Goal: Task Accomplishment & Management: Manage account settings

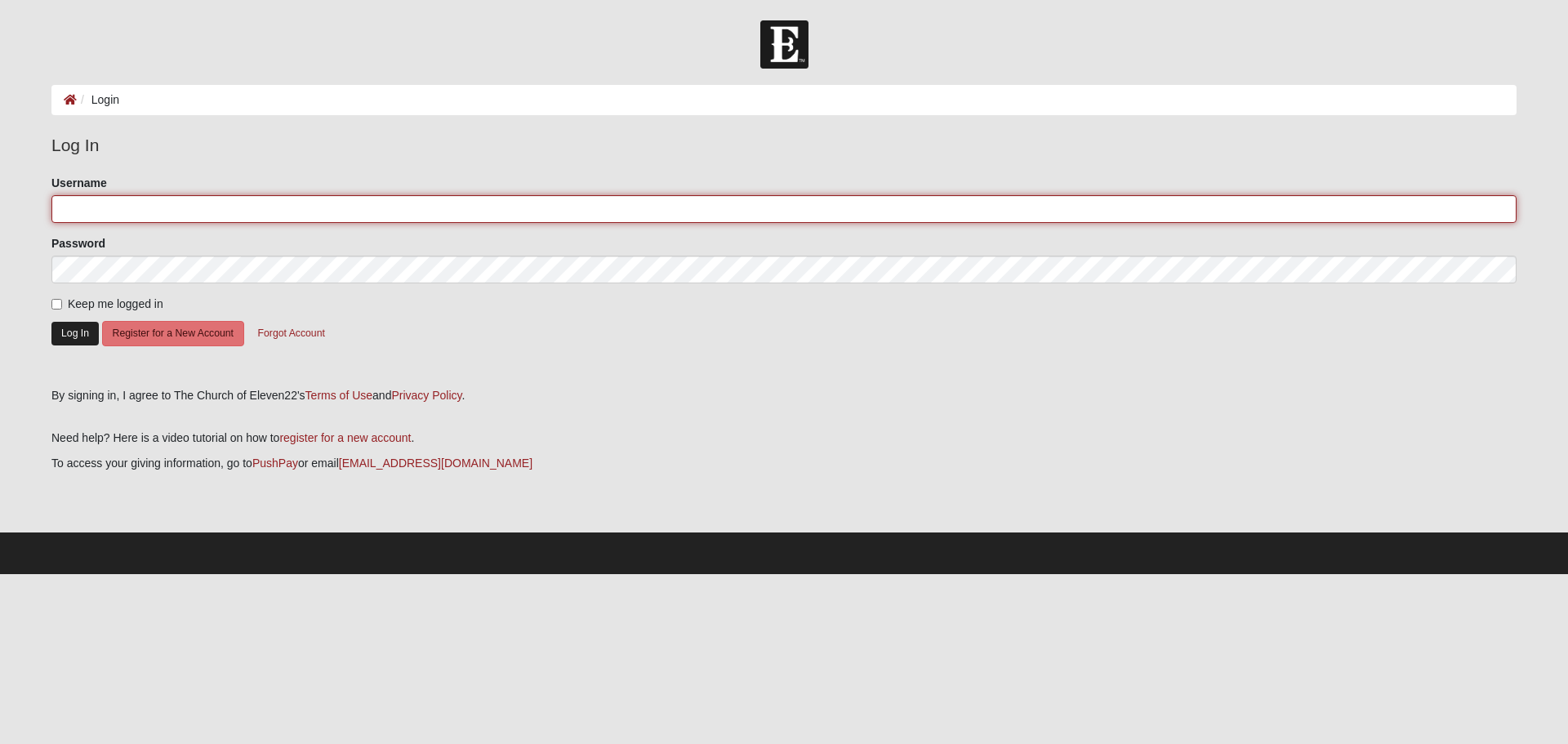
type input "thomasfain"
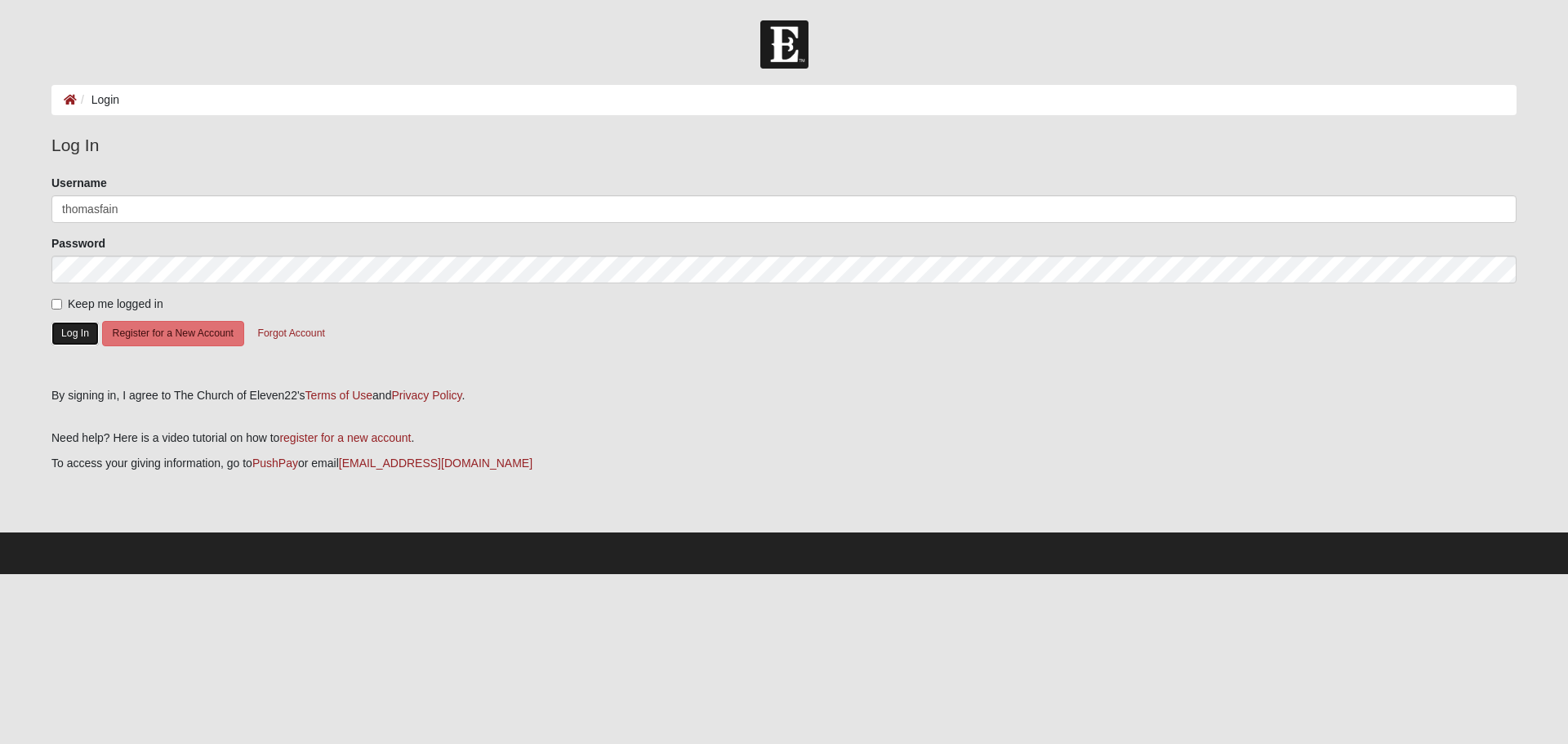
click at [71, 331] on button "Log In" at bounding box center [76, 333] width 48 height 24
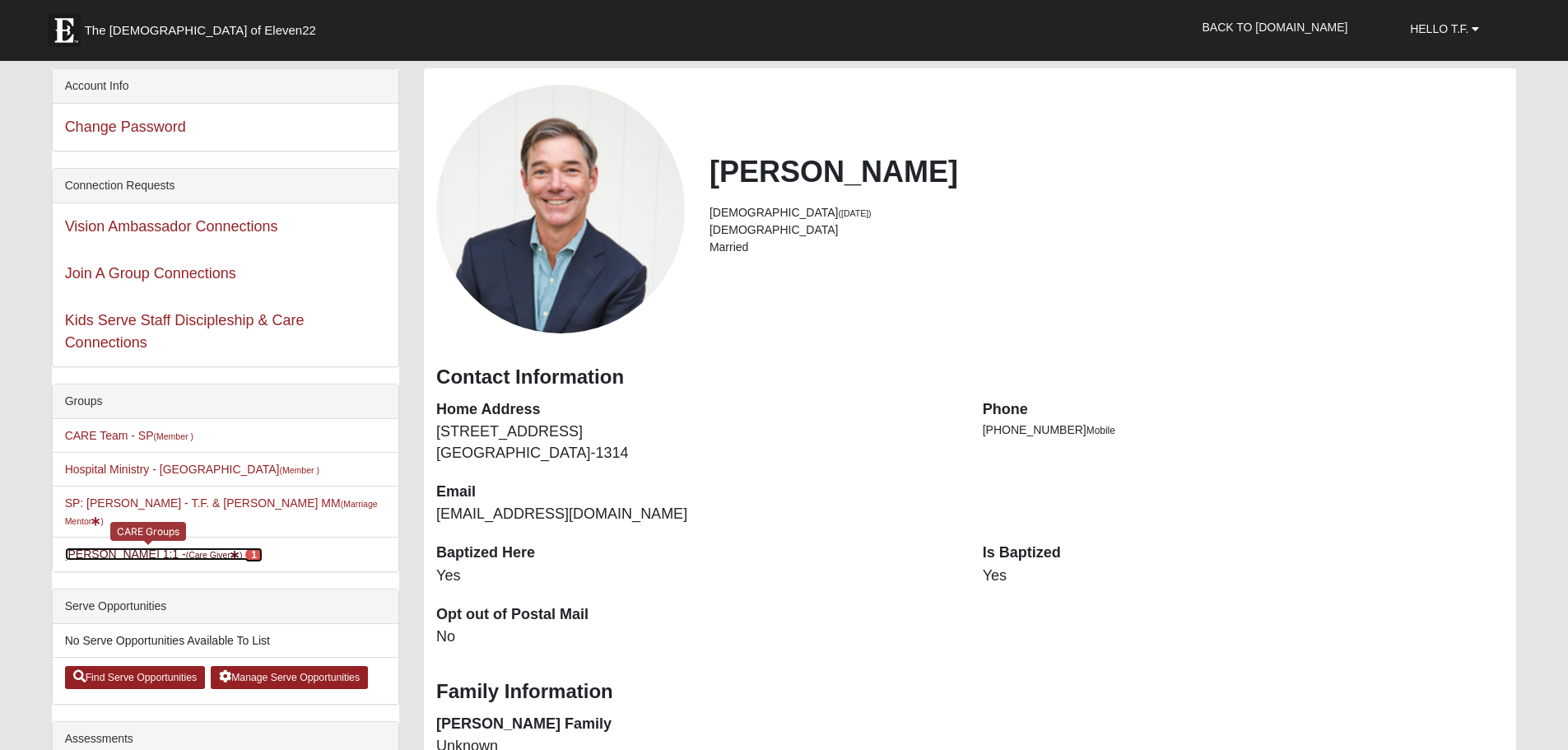
click at [104, 548] on link "TF Jenkins 1:1 - (Care Giver ) 1" at bounding box center [163, 554] width 198 height 13
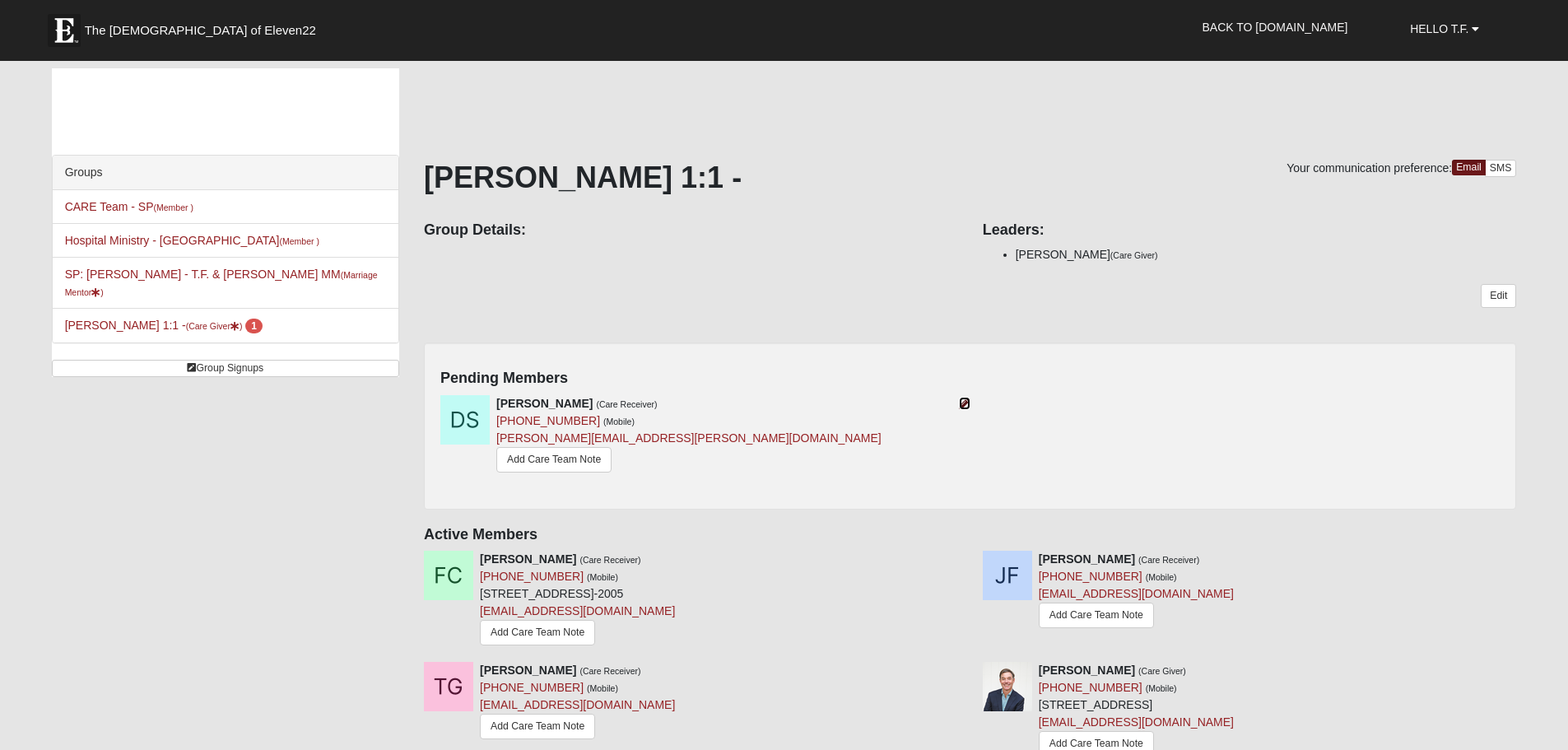
click at [964, 405] on icon at bounding box center [964, 403] width 12 height 12
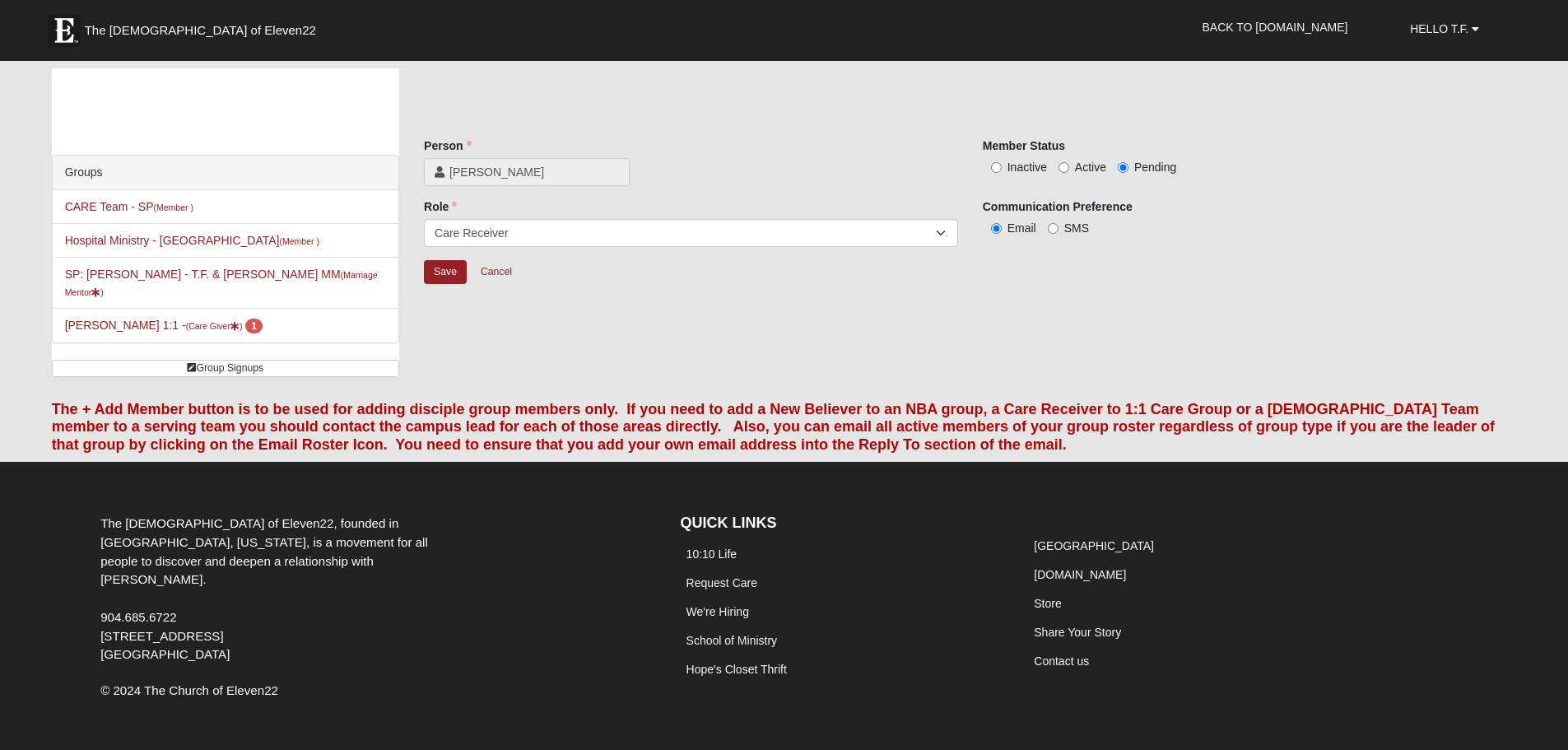
click at [1075, 166] on span "Active" at bounding box center [1091, 167] width 31 height 13
click at [1069, 166] on input "Active" at bounding box center [1064, 167] width 11 height 11
radio input "true"
click at [447, 275] on input "Save" at bounding box center [446, 272] width 42 height 24
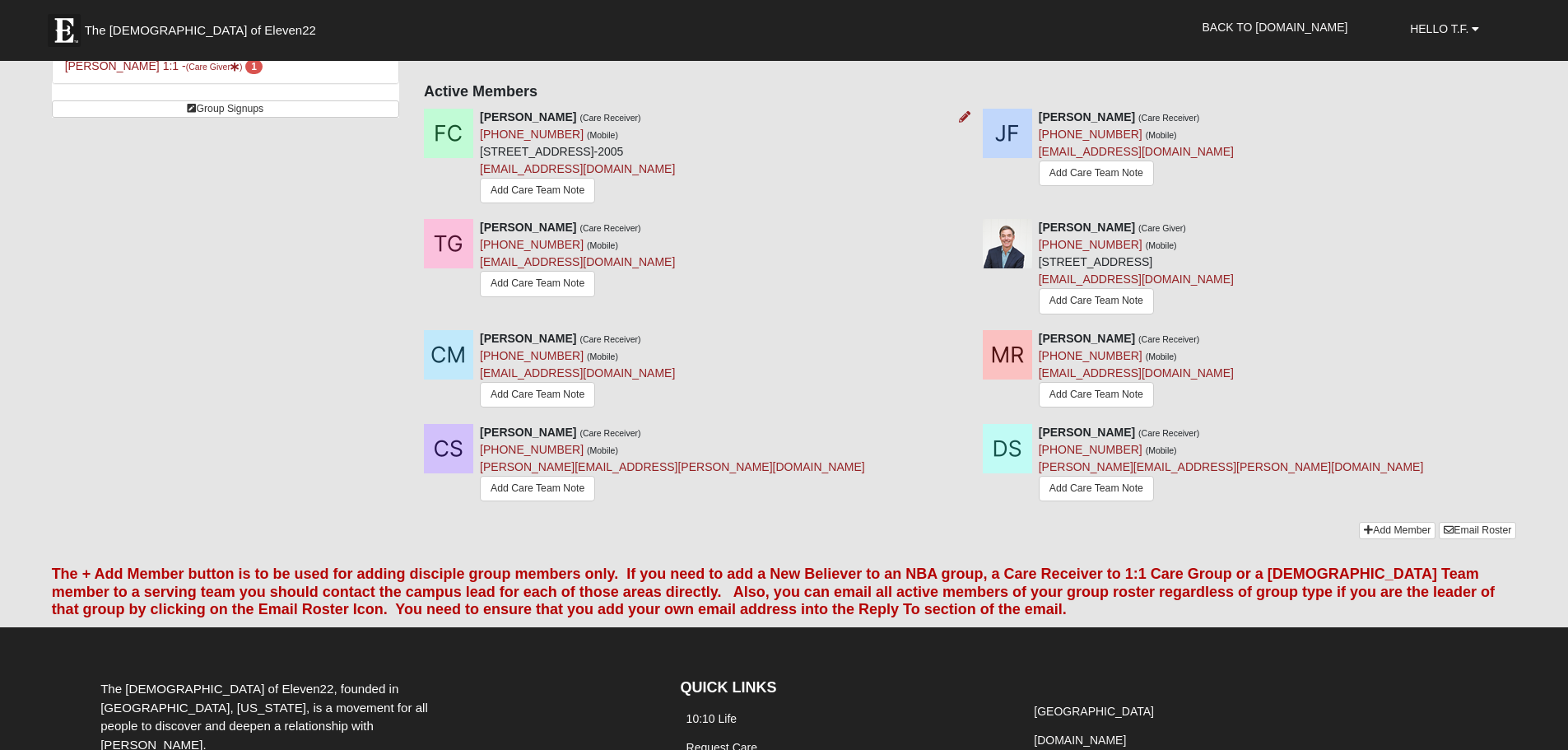
scroll to position [274, 0]
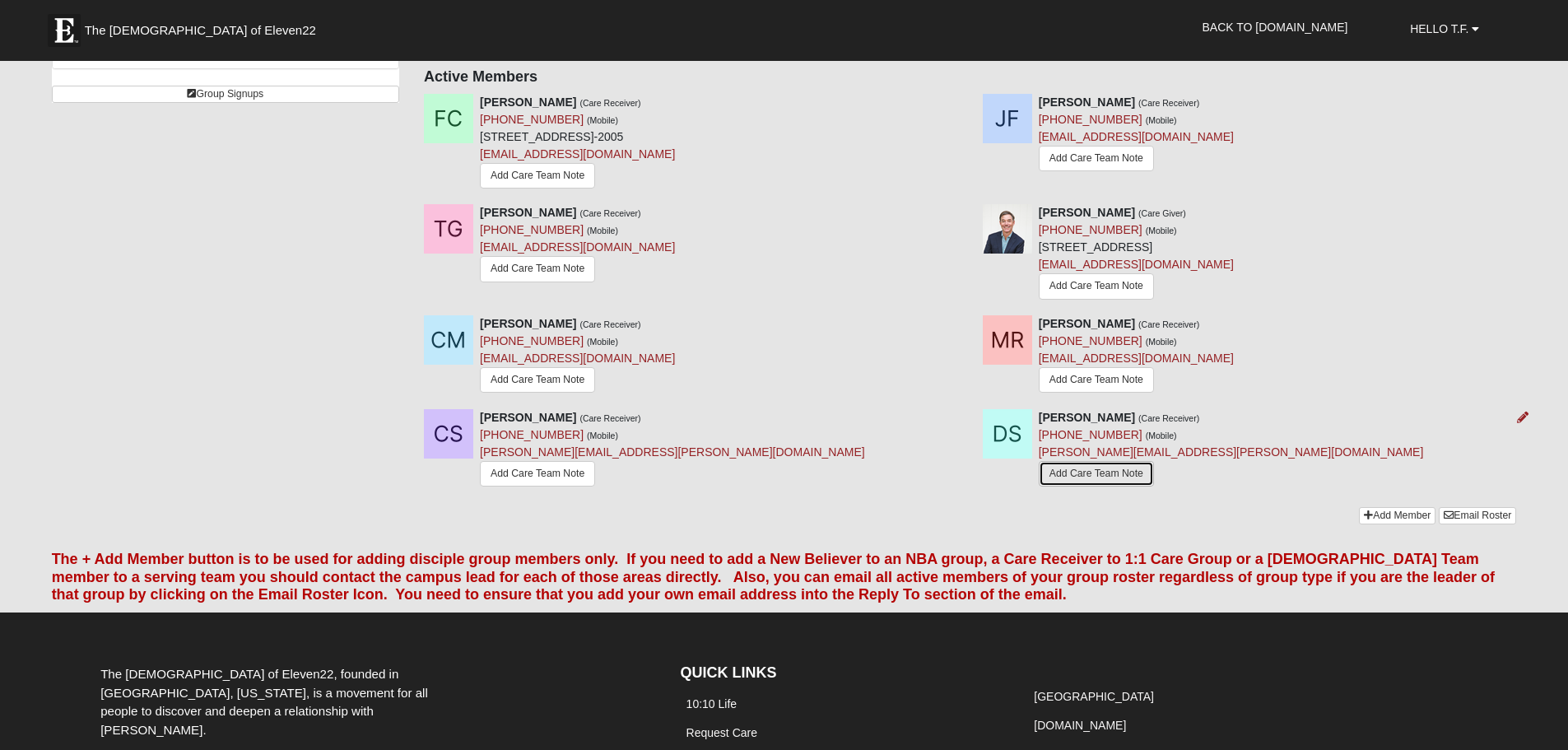
click at [1085, 479] on link "Add Care Team Note" at bounding box center [1096, 473] width 116 height 25
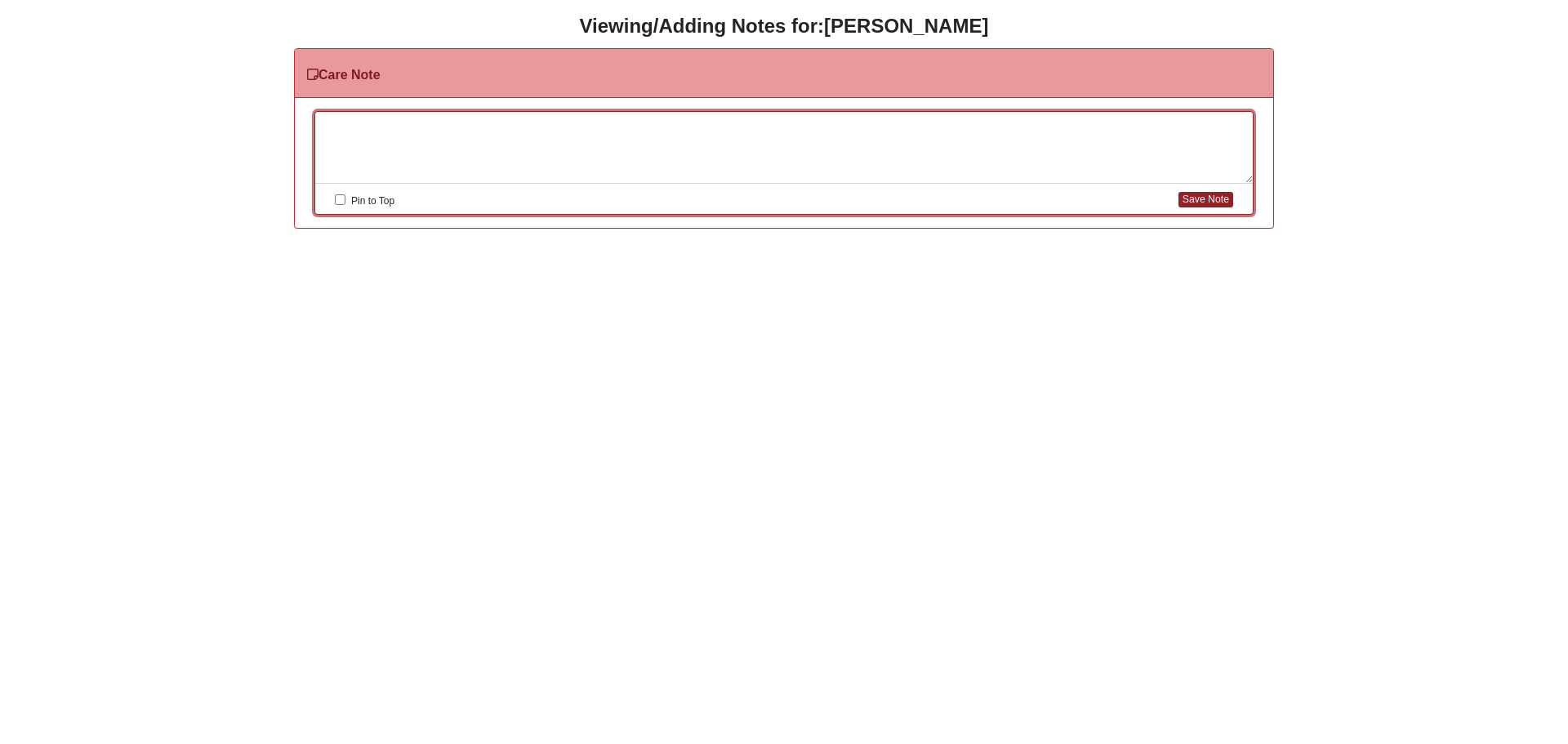
click at [354, 128] on div at bounding box center [784, 147] width 938 height 72
click at [1227, 196] on button "Save Note" at bounding box center [1205, 200] width 55 height 15
